Goal: Task Accomplishment & Management: Complete application form

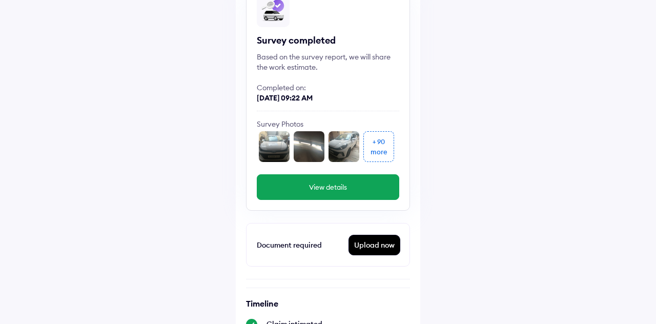
scroll to position [165, 0]
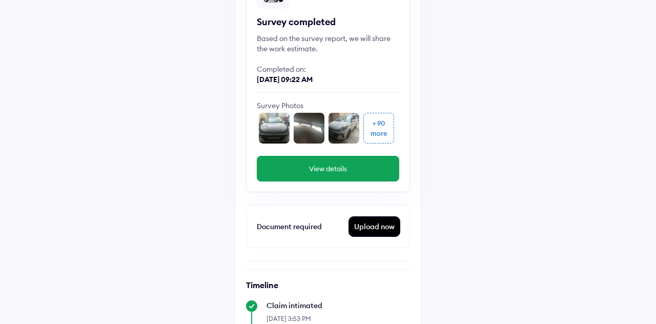
click at [377, 223] on div "Upload now" at bounding box center [374, 226] width 51 height 19
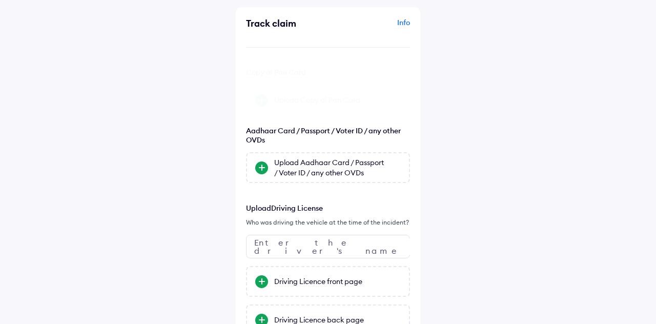
scroll to position [44, 0]
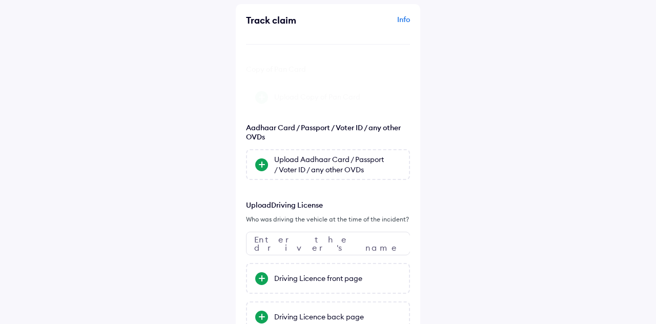
click at [323, 89] on div "Upload Copy of Pan Card" at bounding box center [337, 87] width 127 height 10
click at [0, 0] on input "Upload Copy of Pan Card" at bounding box center [0, 0] width 0 height 0
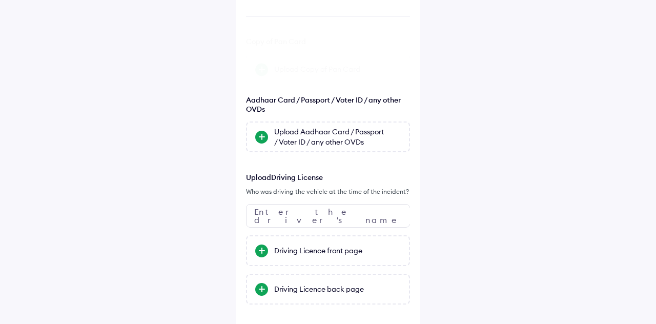
scroll to position [93, 0]
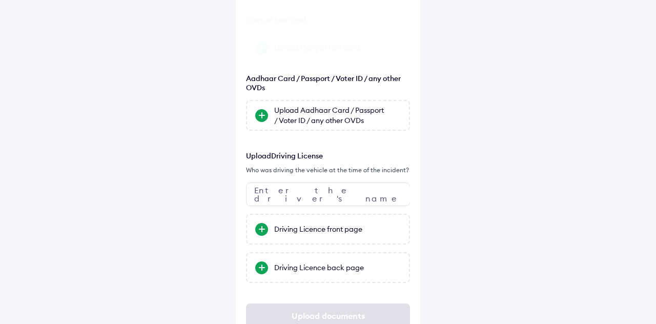
click at [341, 38] on div "Upload Copy of Pan Card" at bounding box center [337, 38] width 127 height 10
click at [0, 0] on input "Upload Copy of Pan Card" at bounding box center [0, 0] width 0 height 0
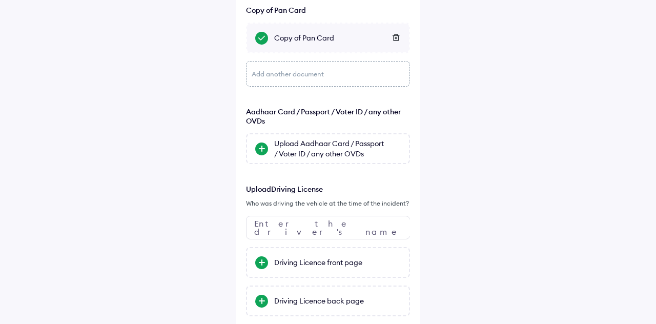
click at [316, 38] on div "Copy of Pan Card" at bounding box center [337, 38] width 127 height 10
click at [0, 0] on input "Copy of Pan Card" at bounding box center [0, 0] width 0 height 0
click at [306, 39] on div "Copy of Pan Card" at bounding box center [337, 38] width 127 height 10
click at [0, 0] on input "Copy of Pan Card" at bounding box center [0, 0] width 0 height 0
click at [337, 142] on div "Upload Aadhaar Card / Passport / Voter ID / any other OVDs" at bounding box center [337, 148] width 127 height 20
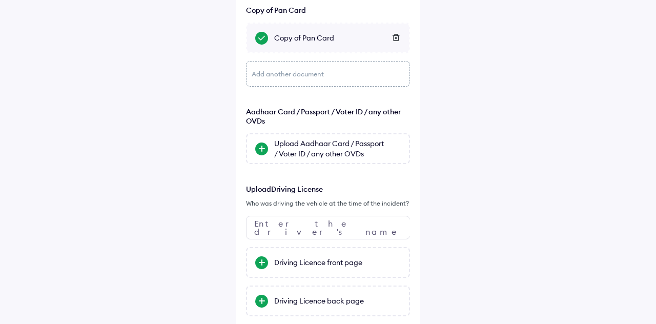
click at [0, 0] on input "Upload Aadhaar Card / Passport / Voter ID / any other OVDs" at bounding box center [0, 0] width 0 height 0
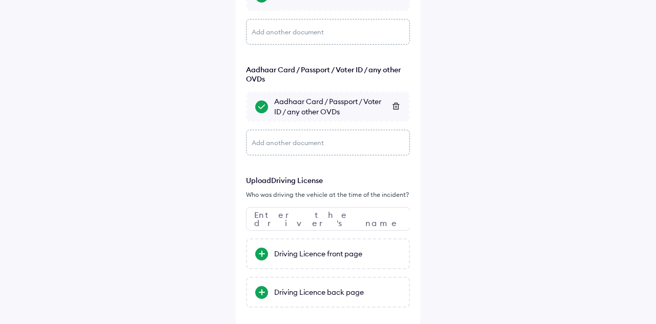
scroll to position [175, 0]
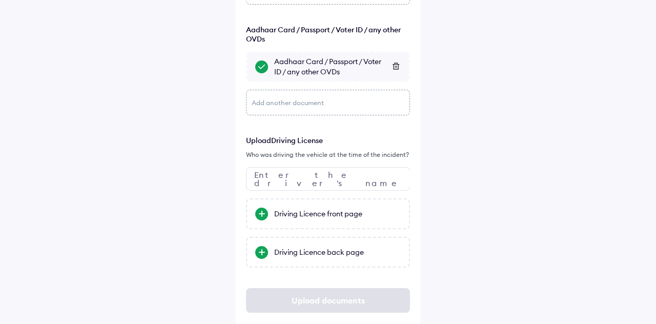
click at [335, 216] on div "Driving Licence front page" at bounding box center [337, 213] width 127 height 10
click at [0, 0] on input "Driving Licence front page" at bounding box center [0, 0] width 0 height 0
click at [345, 250] on div "Driving Licence back page" at bounding box center [337, 252] width 127 height 10
click at [0, 0] on input "Driving Licence back page" at bounding box center [0, 0] width 0 height 0
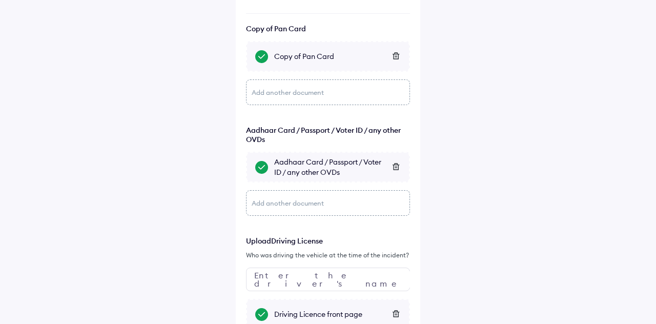
scroll to position [144, 0]
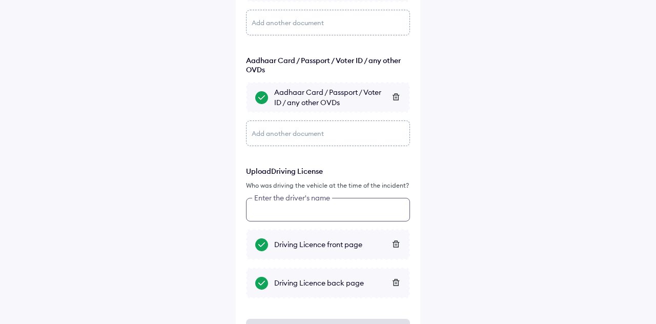
click at [329, 212] on input "text" at bounding box center [328, 210] width 164 height 24
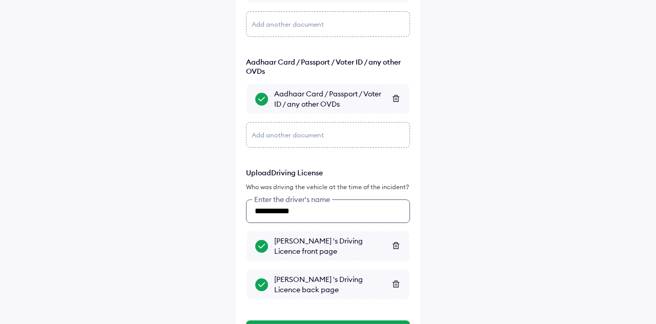
scroll to position [194, 0]
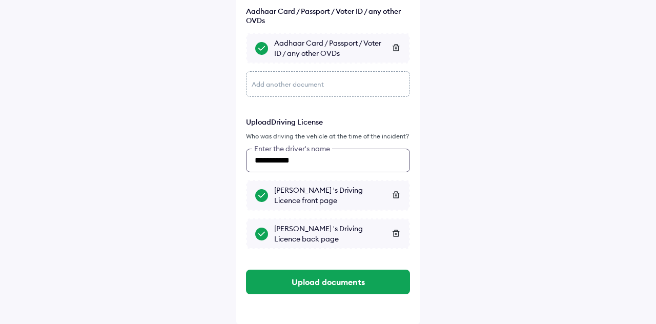
type input "**********"
click at [346, 284] on button "Upload documents" at bounding box center [328, 281] width 164 height 25
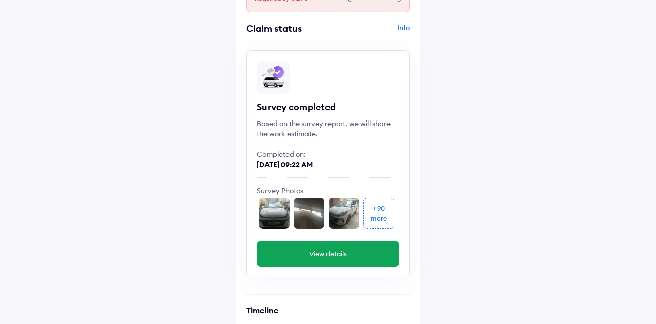
scroll to position [80, 0]
click at [340, 257] on button "View details" at bounding box center [328, 253] width 142 height 26
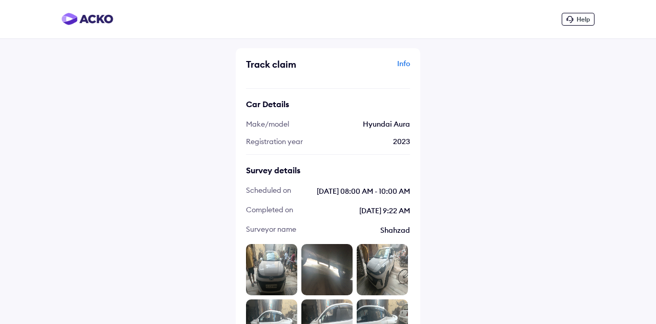
click at [408, 67] on div "Info" at bounding box center [369, 67] width 79 height 19
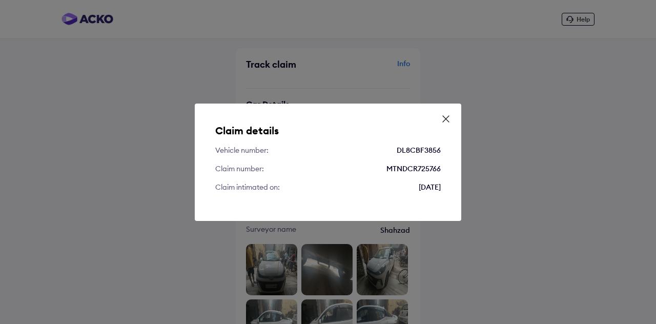
click at [448, 120] on icon at bounding box center [446, 119] width 10 height 10
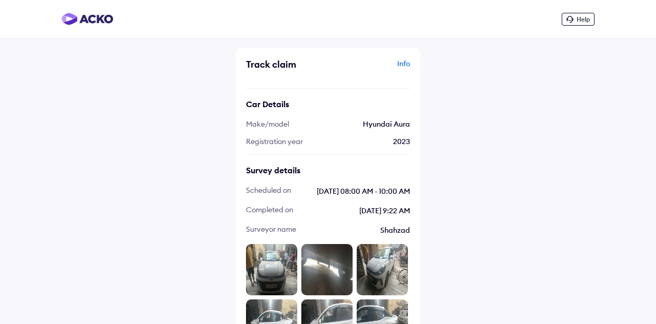
click at [91, 15] on img at bounding box center [87, 19] width 52 height 12
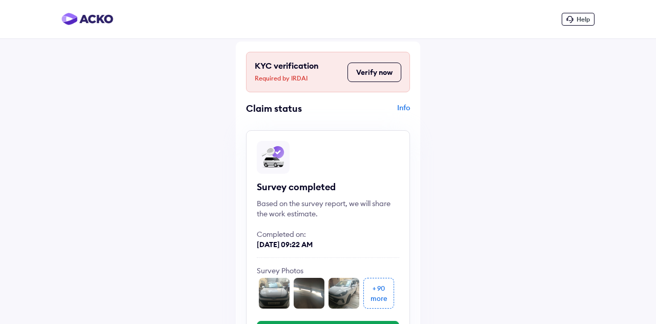
click at [382, 71] on button "Verify now" at bounding box center [374, 71] width 54 height 19
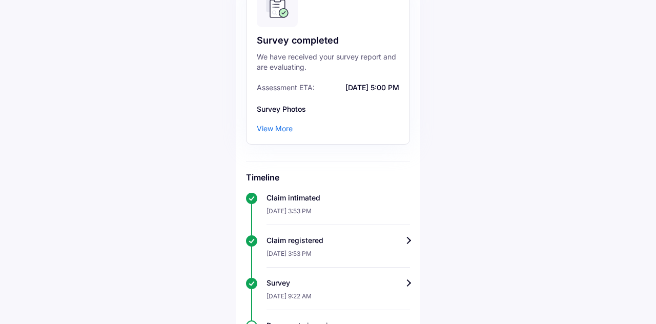
scroll to position [177, 0]
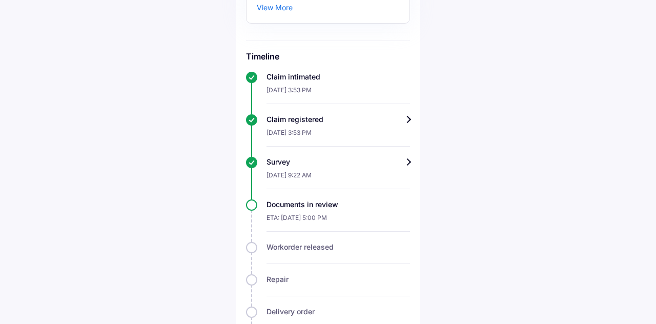
scroll to position [297, 0]
click at [312, 206] on div "Documents in review" at bounding box center [337, 204] width 143 height 10
click at [301, 214] on div "ETA: [DATE] 5:00 PM" at bounding box center [337, 220] width 143 height 22
click at [251, 208] on div "Documents in review ETA: 15-Sep-2025, 5:00 PM" at bounding box center [328, 215] width 164 height 32
click at [319, 161] on div "Survey" at bounding box center [337, 161] width 143 height 10
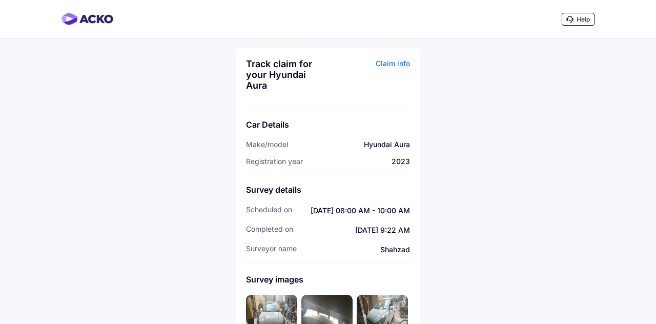
click at [393, 62] on div "Claim info" at bounding box center [369, 78] width 79 height 40
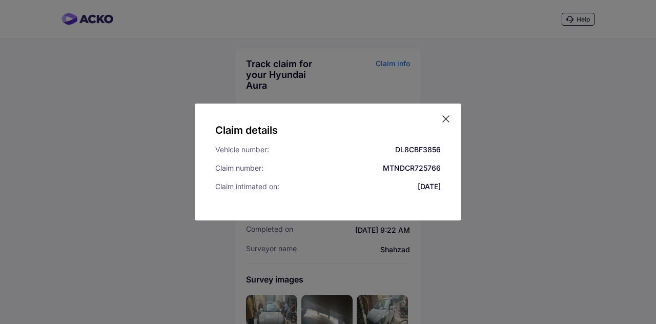
click at [533, 250] on div "Claim details Vehicle number: DL8CBF3856 Claim number: MTNDCR725766 Claim intim…" at bounding box center [328, 162] width 656 height 324
click at [531, 222] on div "Claim details Vehicle number: DL8CBF3856 Claim number: MTNDCR725766 Claim intim…" at bounding box center [328, 162] width 656 height 324
click at [450, 119] on icon at bounding box center [446, 119] width 10 height 10
